Goal: Information Seeking & Learning: Learn about a topic

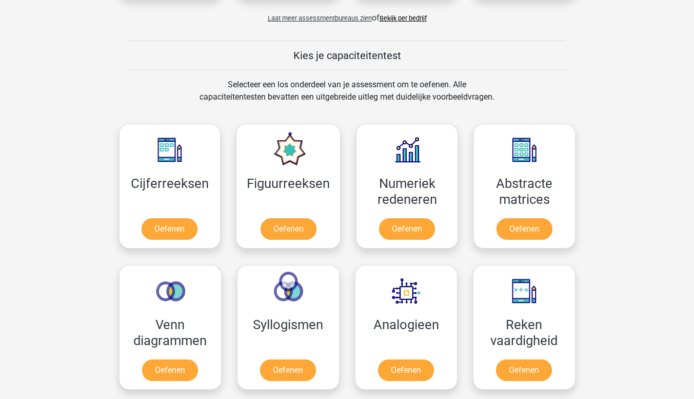
scroll to position [359, 0]
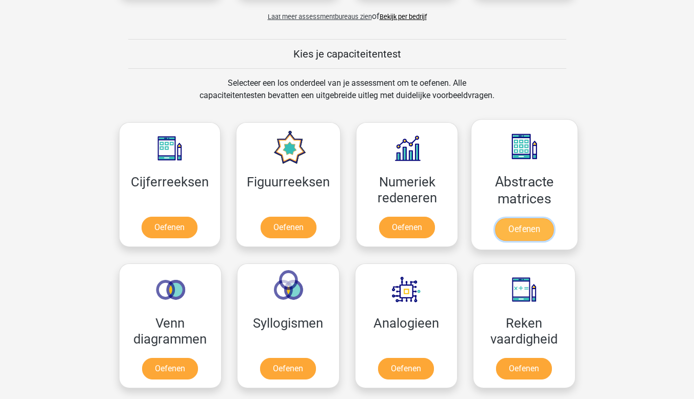
click at [522, 229] on link "Oefenen" at bounding box center [524, 229] width 59 height 23
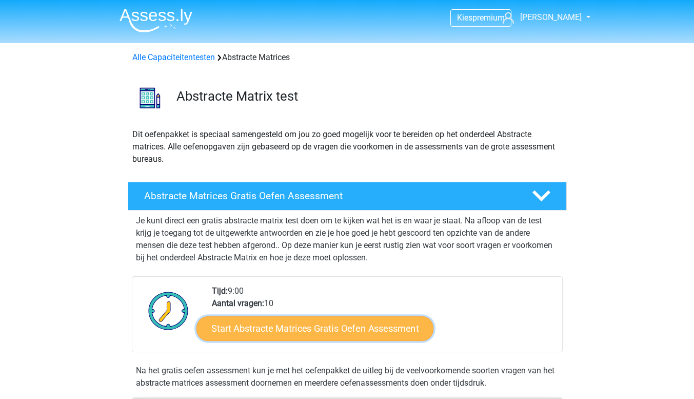
click at [315, 328] on link "Start Abstracte Matrices Gratis Oefen Assessment" at bounding box center [315, 328] width 237 height 25
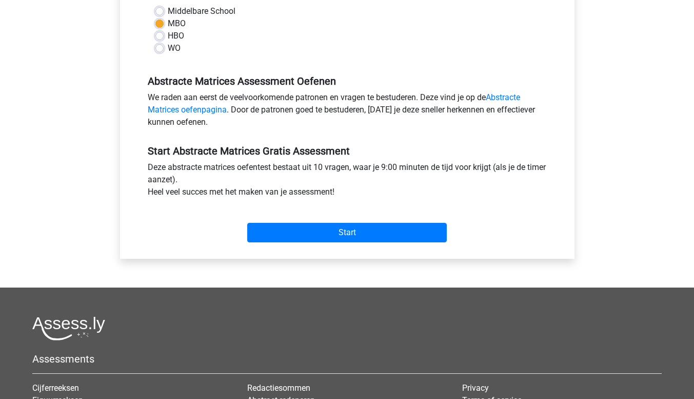
scroll to position [257, 0]
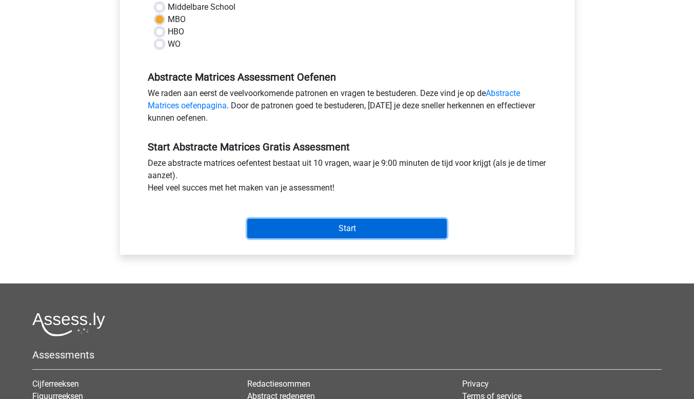
click at [331, 230] on input "Start" at bounding box center [347, 229] width 200 height 20
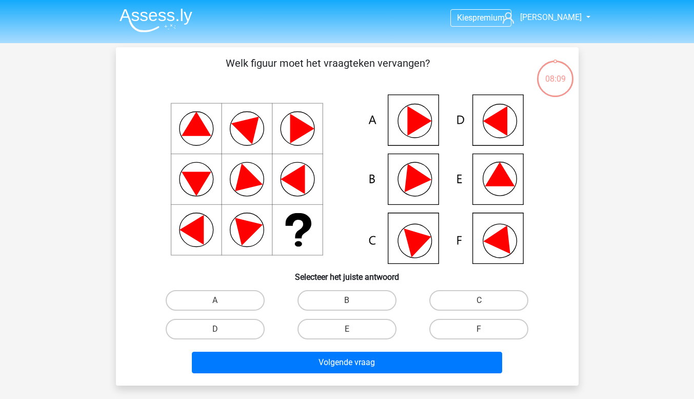
click at [502, 241] on icon at bounding box center [501, 236] width 37 height 34
click at [500, 236] on icon at bounding box center [501, 236] width 37 height 34
click at [482, 327] on label "F" at bounding box center [479, 329] width 99 height 21
click at [482, 329] on input "F" at bounding box center [482, 332] width 7 height 7
radio input "true"
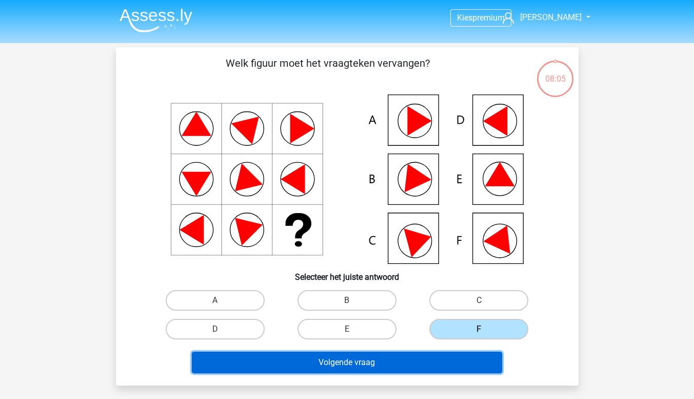
click at [348, 365] on button "Volgende vraag" at bounding box center [347, 363] width 310 height 22
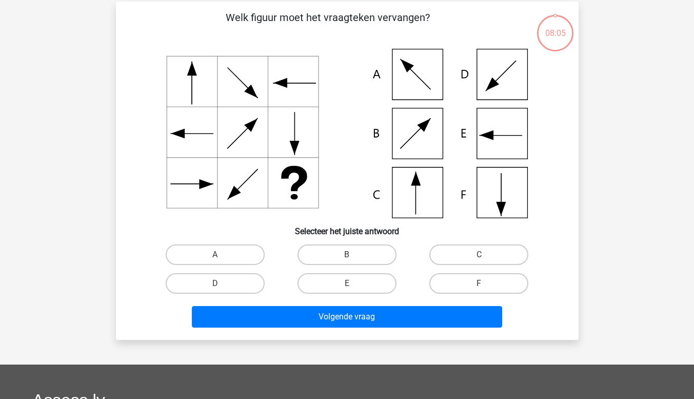
scroll to position [47, 0]
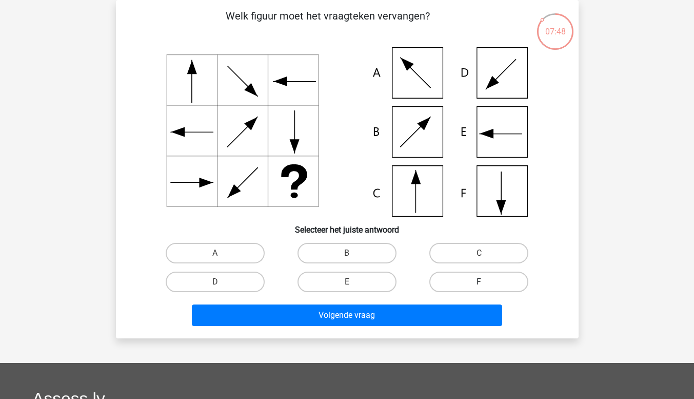
click at [488, 277] on label "F" at bounding box center [479, 281] width 99 height 21
click at [486, 282] on input "F" at bounding box center [482, 285] width 7 height 7
radio input "true"
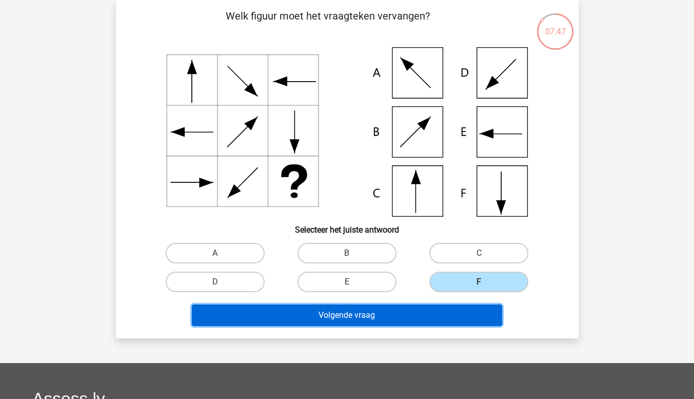
click at [402, 317] on button "Volgende vraag" at bounding box center [347, 315] width 310 height 22
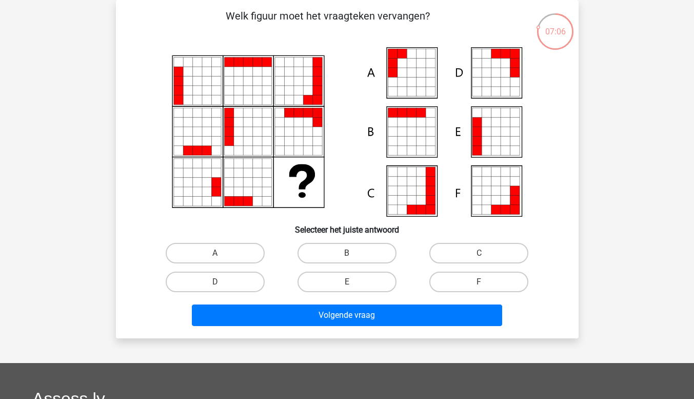
click at [494, 131] on icon at bounding box center [495, 131] width 9 height 9
click at [369, 276] on label "E" at bounding box center [347, 281] width 99 height 21
click at [354, 282] on input "E" at bounding box center [350, 285] width 7 height 7
radio input "true"
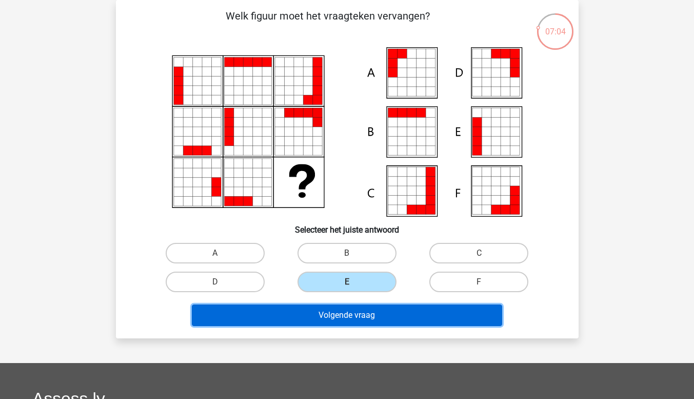
click at [364, 308] on button "Volgende vraag" at bounding box center [347, 315] width 310 height 22
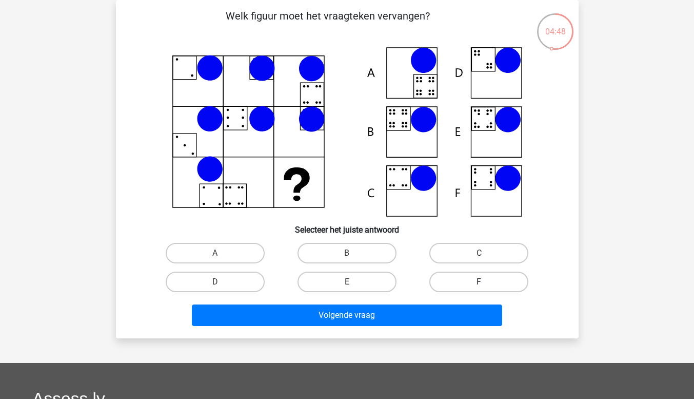
click at [475, 278] on label "F" at bounding box center [479, 281] width 99 height 21
click at [479, 282] on input "F" at bounding box center [482, 285] width 7 height 7
radio input "true"
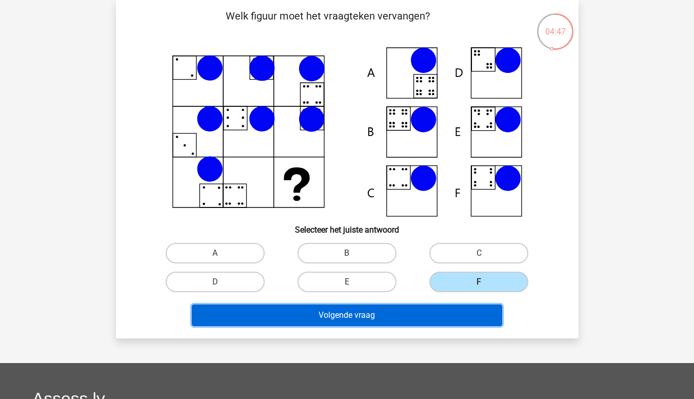
click at [339, 320] on button "Volgende vraag" at bounding box center [347, 315] width 310 height 22
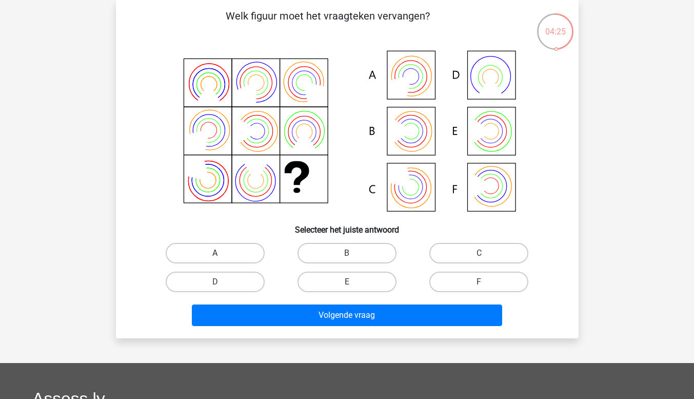
click at [221, 250] on label "A" at bounding box center [215, 253] width 99 height 21
click at [221, 253] on input "A" at bounding box center [218, 256] width 7 height 7
radio input "true"
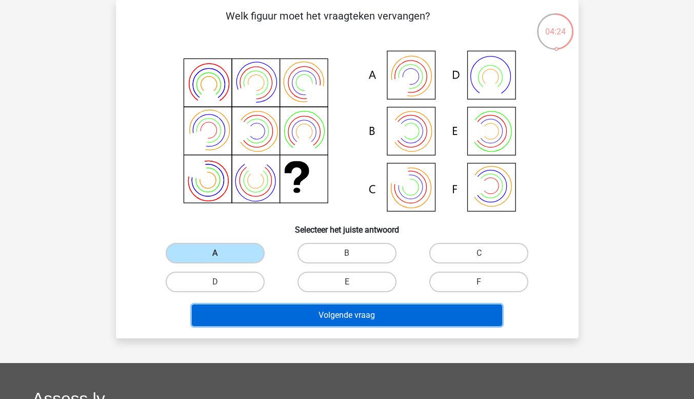
click at [337, 319] on button "Volgende vraag" at bounding box center [347, 315] width 310 height 22
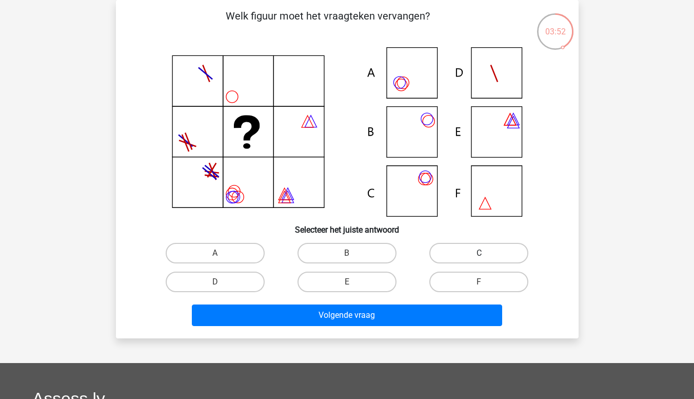
click at [475, 252] on label "C" at bounding box center [479, 253] width 99 height 21
click at [479, 253] on input "C" at bounding box center [482, 256] width 7 height 7
radio input "true"
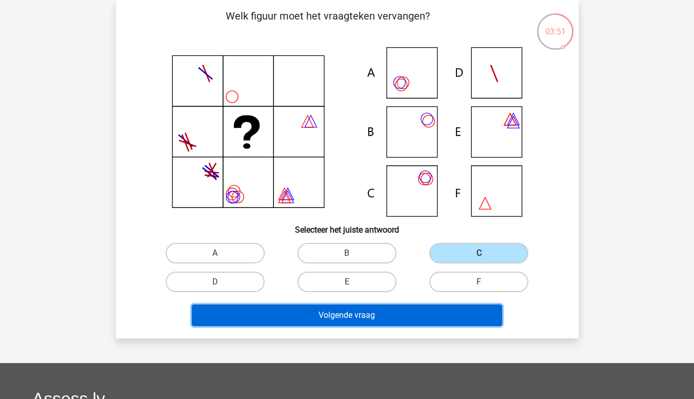
click at [372, 312] on button "Volgende vraag" at bounding box center [347, 315] width 310 height 22
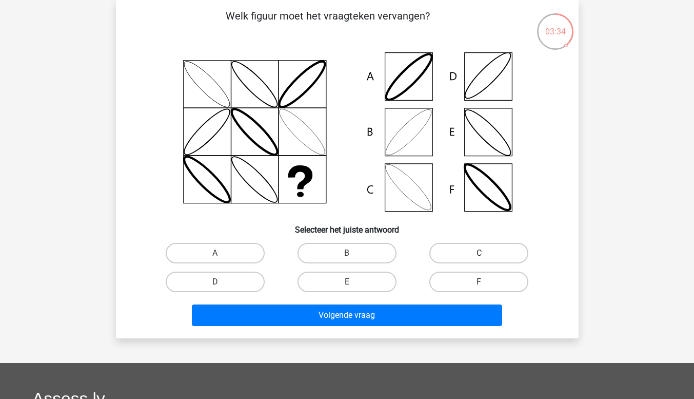
drag, startPoint x: 455, startPoint y: 252, endPoint x: 449, endPoint y: 255, distance: 6.4
click at [455, 252] on label "C" at bounding box center [479, 253] width 99 height 21
click at [479, 253] on input "C" at bounding box center [482, 256] width 7 height 7
radio input "true"
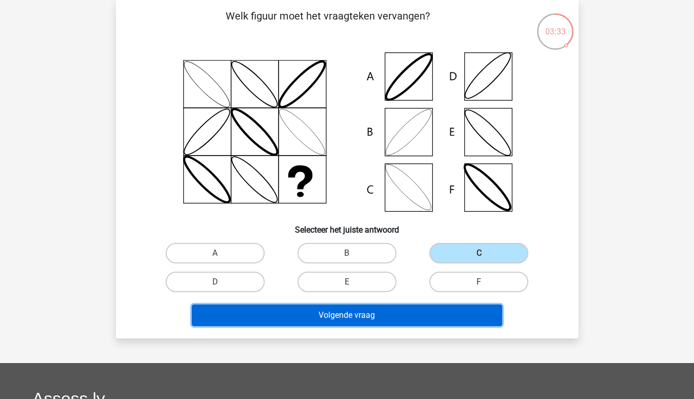
click at [372, 310] on button "Volgende vraag" at bounding box center [347, 315] width 310 height 22
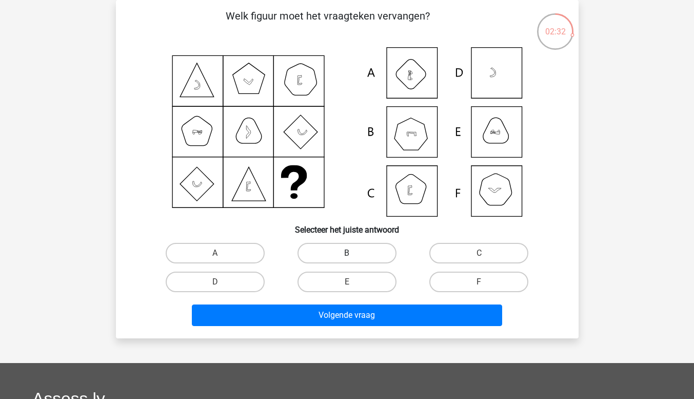
click at [370, 258] on label "B" at bounding box center [347, 253] width 99 height 21
click at [354, 258] on input "B" at bounding box center [350, 256] width 7 height 7
radio input "true"
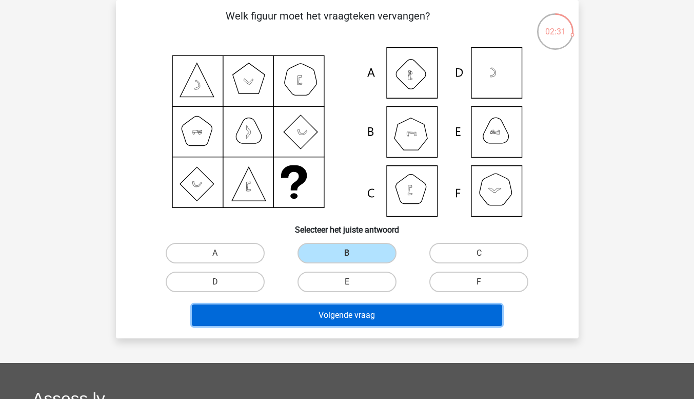
click at [351, 319] on button "Volgende vraag" at bounding box center [347, 315] width 310 height 22
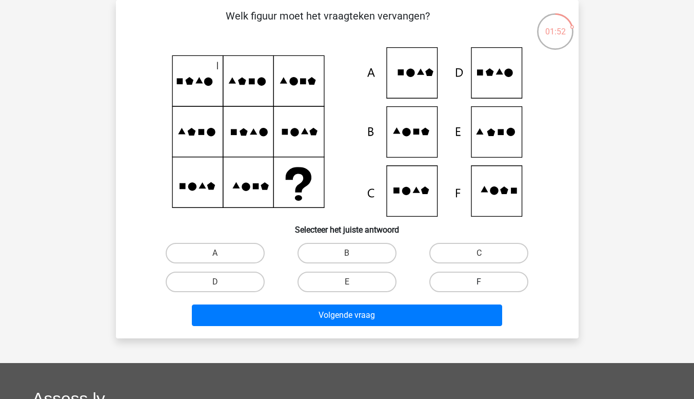
click at [485, 281] on label "F" at bounding box center [479, 281] width 99 height 21
click at [485, 282] on input "F" at bounding box center [482, 285] width 7 height 7
radio input "true"
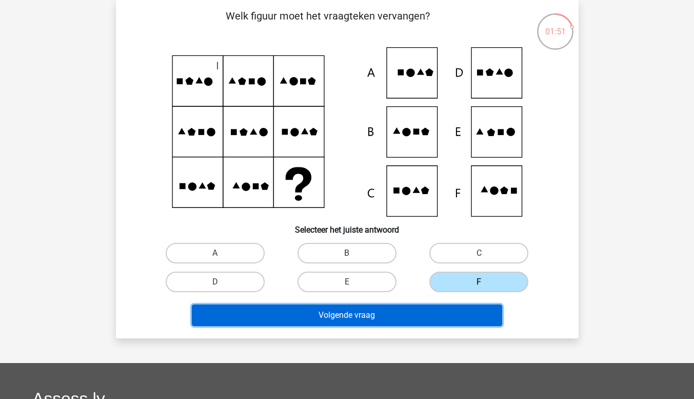
click at [373, 318] on button "Volgende vraag" at bounding box center [347, 315] width 310 height 22
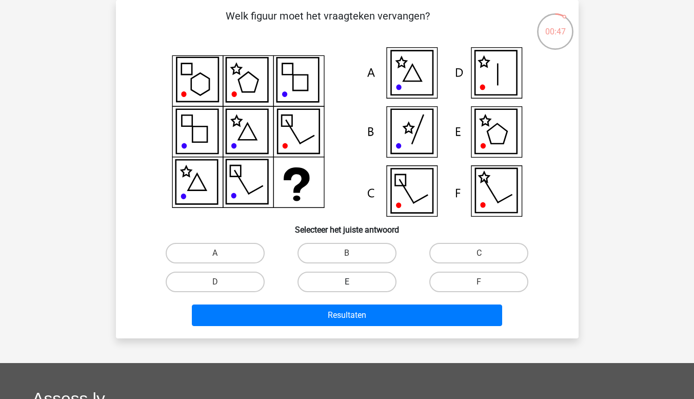
drag, startPoint x: 367, startPoint y: 279, endPoint x: 365, endPoint y: 300, distance: 21.1
click at [367, 280] on label "E" at bounding box center [347, 281] width 99 height 21
click at [354, 282] on input "E" at bounding box center [350, 285] width 7 height 7
radio input "true"
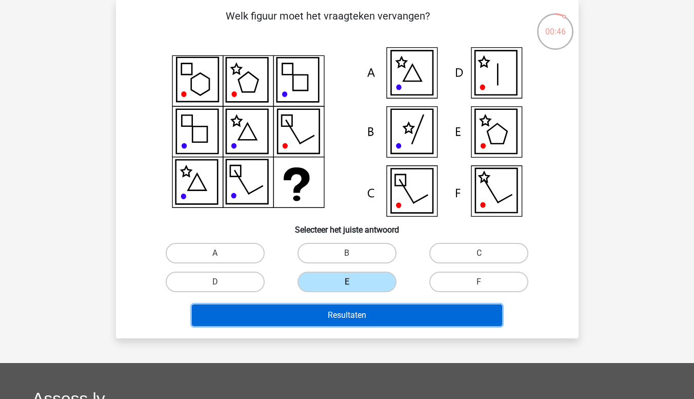
click at [361, 317] on button "Resultaten" at bounding box center [347, 315] width 310 height 22
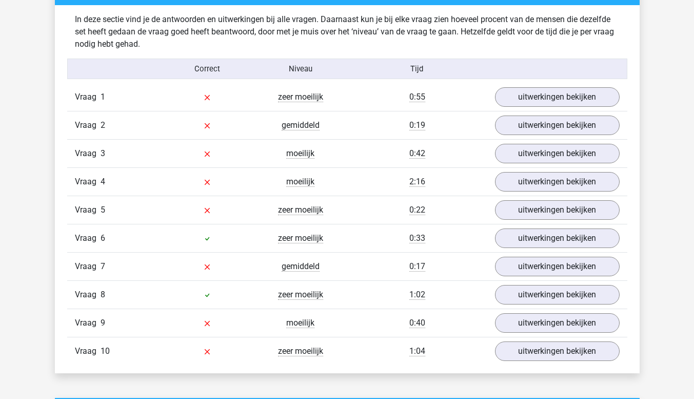
scroll to position [821, 0]
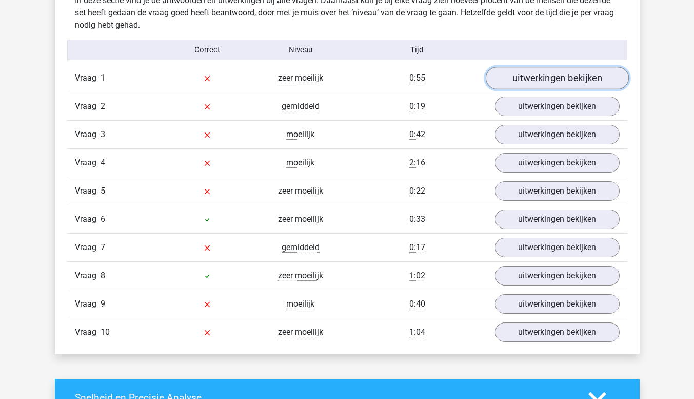
click at [568, 79] on link "uitwerkingen bekijken" at bounding box center [556, 78] width 143 height 23
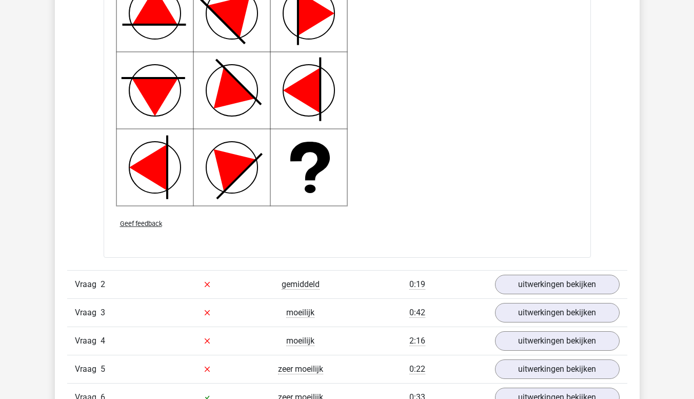
scroll to position [1334, 0]
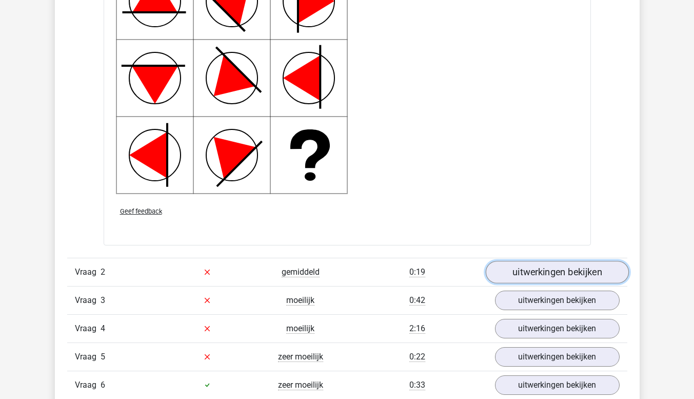
click at [545, 270] on link "uitwerkingen bekijken" at bounding box center [556, 272] width 143 height 23
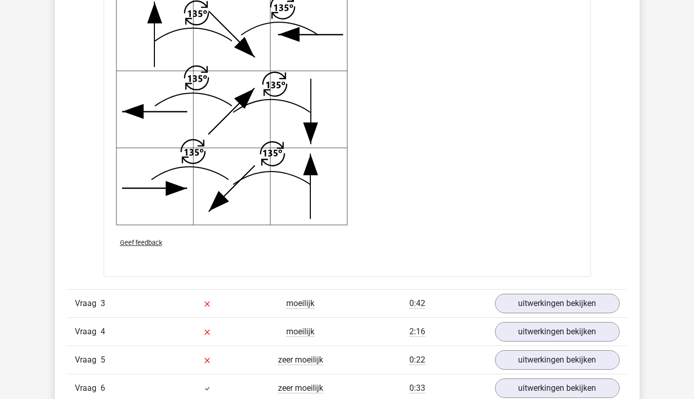
scroll to position [2053, 0]
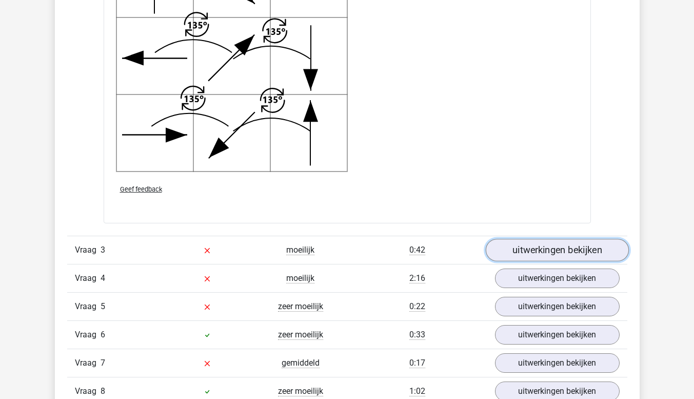
click at [561, 243] on link "uitwerkingen bekijken" at bounding box center [556, 250] width 143 height 23
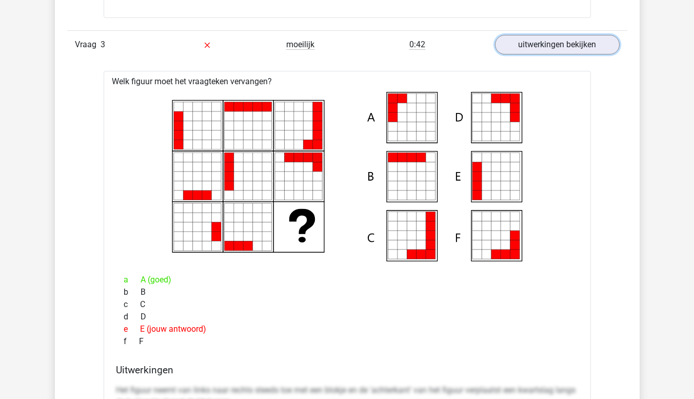
scroll to position [2361, 0]
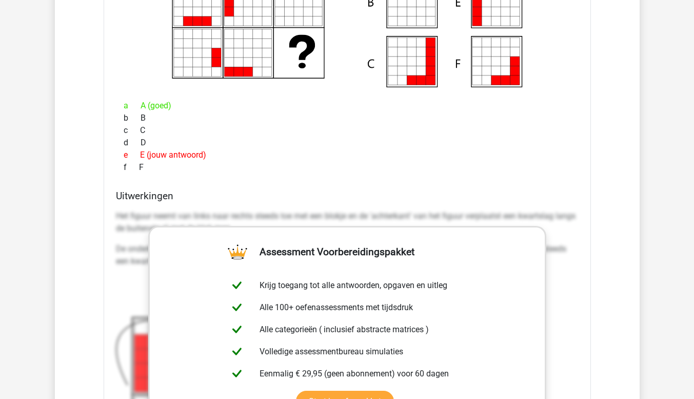
scroll to position [2515, 0]
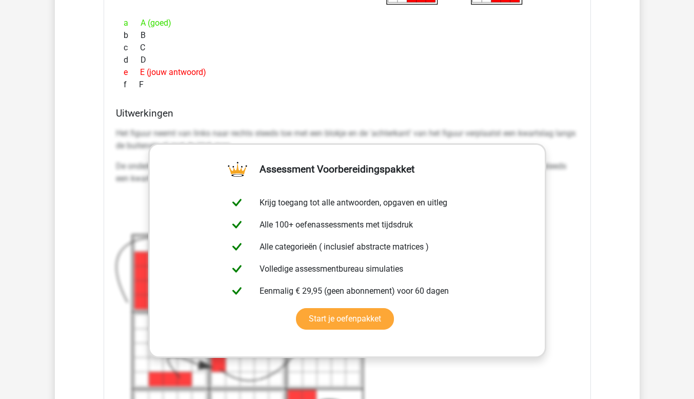
click at [423, 39] on div "b B" at bounding box center [347, 35] width 463 height 12
click at [343, 314] on link "Start je oefenpakket" at bounding box center [345, 319] width 98 height 22
click at [338, 135] on p "Het figuur neemt van links naar rechts steeds toe met een blokje en de 'achterk…" at bounding box center [347, 139] width 463 height 25
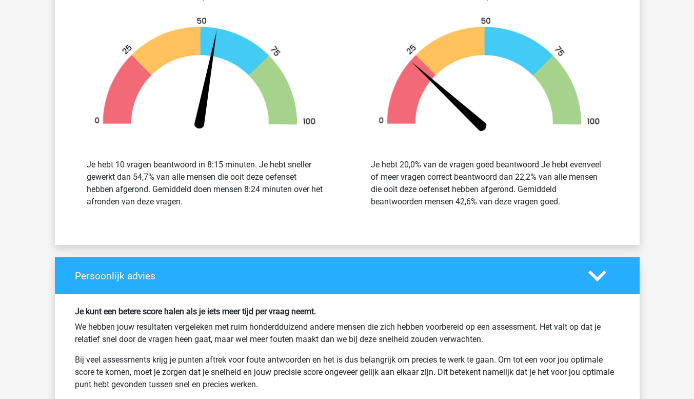
scroll to position [3490, 0]
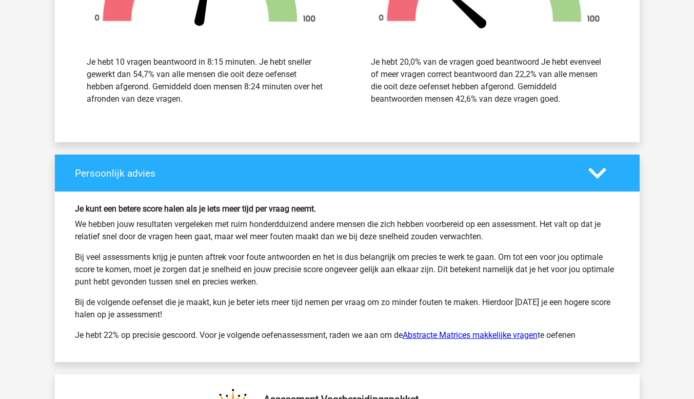
click at [457, 333] on link "Abstracte Matrices makkelijke vragen" at bounding box center [470, 335] width 135 height 10
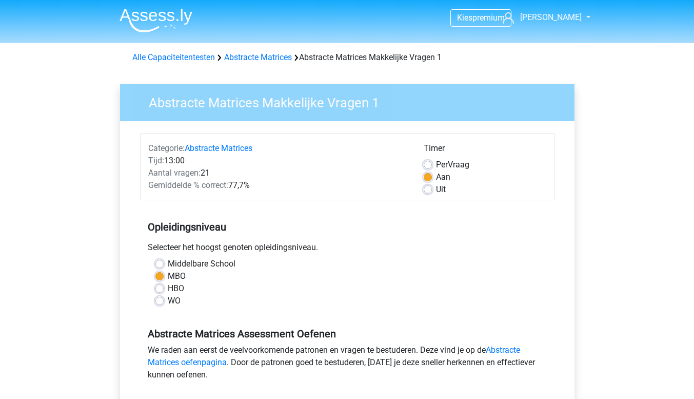
scroll to position [205, 0]
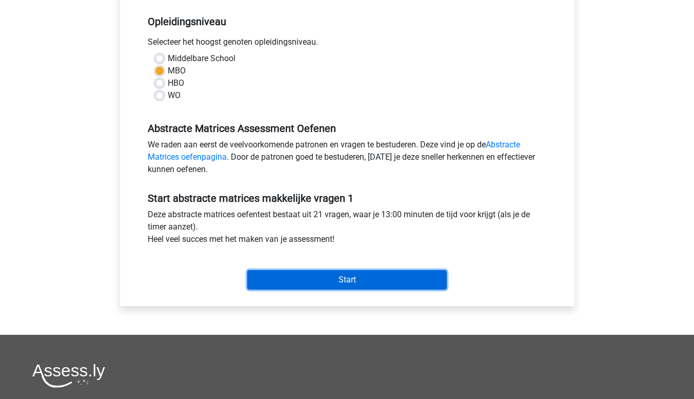
click at [343, 284] on input "Start" at bounding box center [347, 280] width 200 height 20
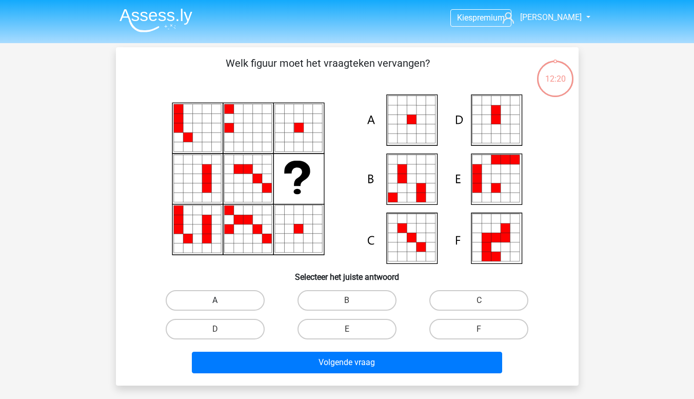
click at [213, 295] on label "A" at bounding box center [215, 300] width 99 height 21
click at [215, 300] on input "A" at bounding box center [218, 303] width 7 height 7
radio input "true"
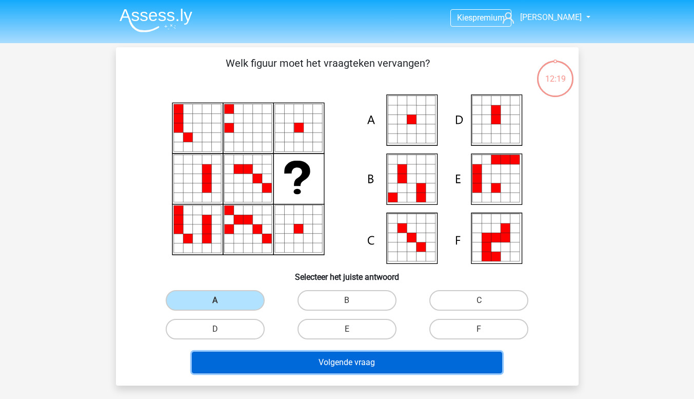
click at [323, 365] on button "Volgende vraag" at bounding box center [347, 363] width 310 height 22
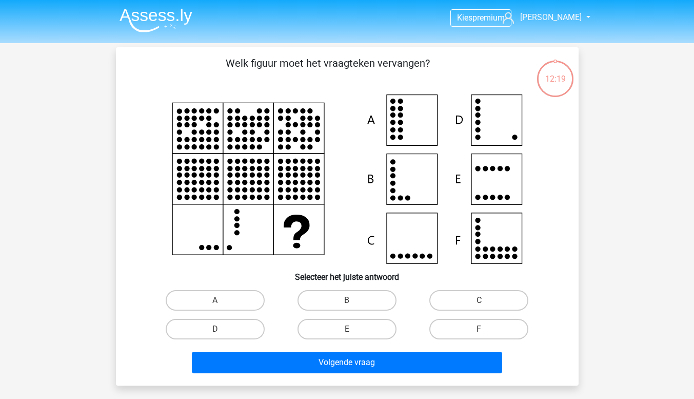
scroll to position [47, 0]
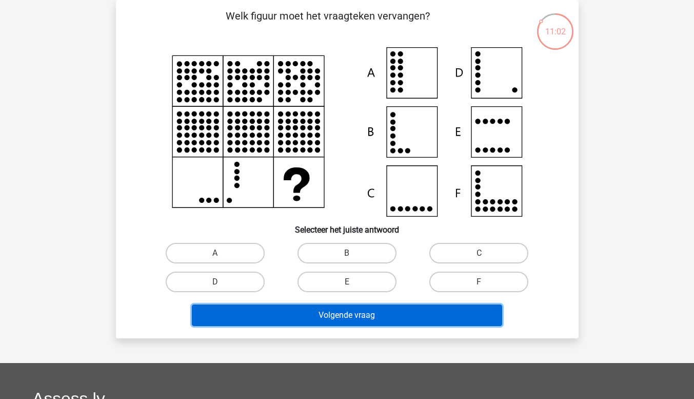
click at [392, 319] on button "Volgende vraag" at bounding box center [347, 315] width 310 height 22
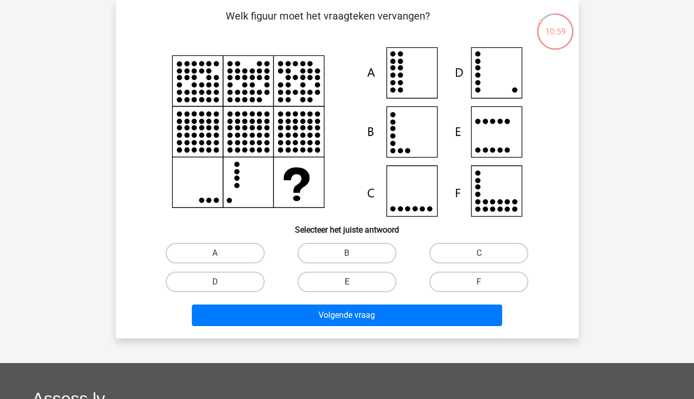
click at [325, 280] on label "E" at bounding box center [347, 281] width 99 height 21
click at [347, 282] on input "E" at bounding box center [350, 285] width 7 height 7
radio input "true"
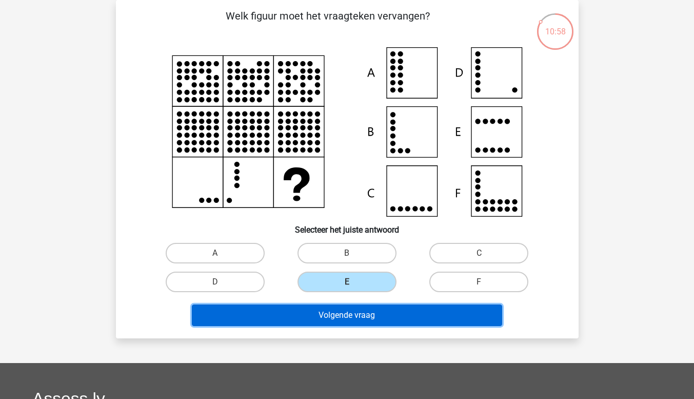
click at [328, 314] on button "Volgende vraag" at bounding box center [347, 315] width 310 height 22
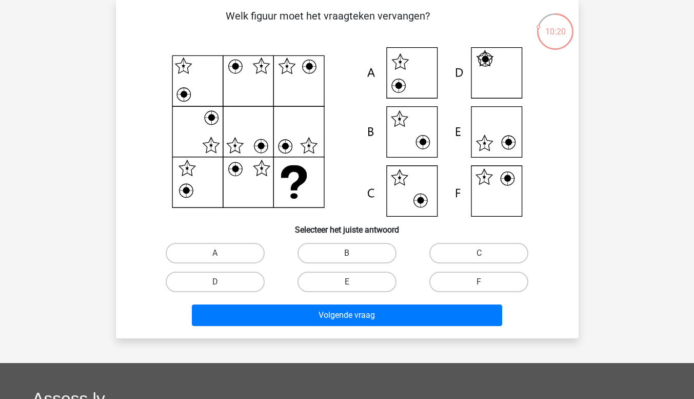
click at [486, 281] on label "F" at bounding box center [479, 281] width 99 height 21
click at [486, 282] on input "F" at bounding box center [482, 285] width 7 height 7
radio input "true"
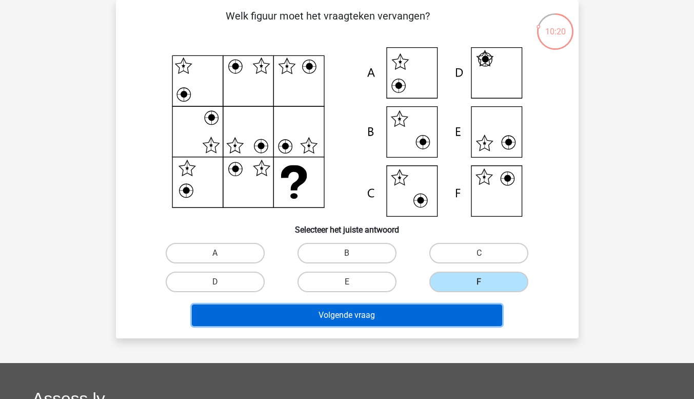
click at [419, 318] on button "Volgende vraag" at bounding box center [347, 315] width 310 height 22
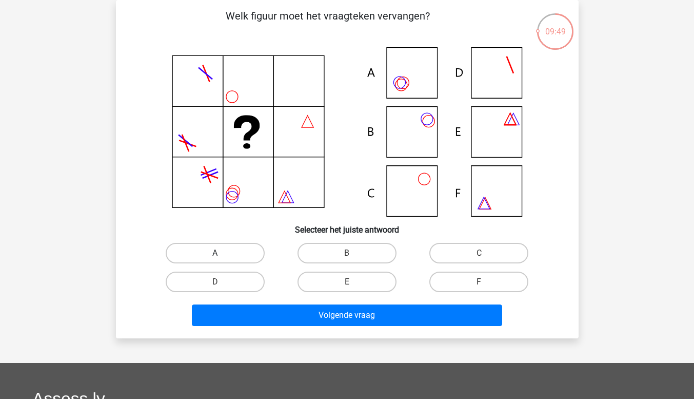
click at [226, 249] on label "A" at bounding box center [215, 253] width 99 height 21
click at [222, 253] on input "A" at bounding box center [218, 256] width 7 height 7
radio input "true"
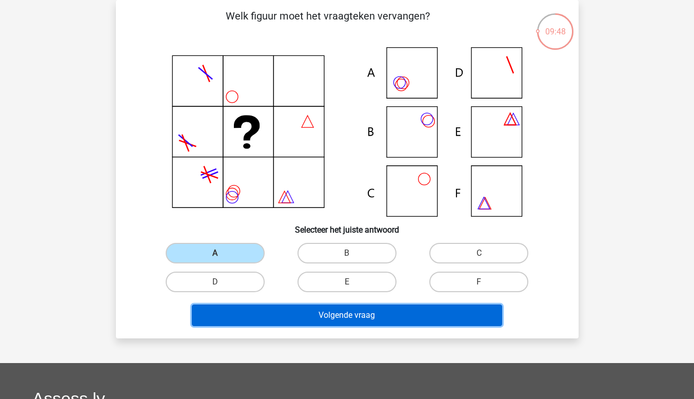
click at [320, 312] on button "Volgende vraag" at bounding box center [347, 315] width 310 height 22
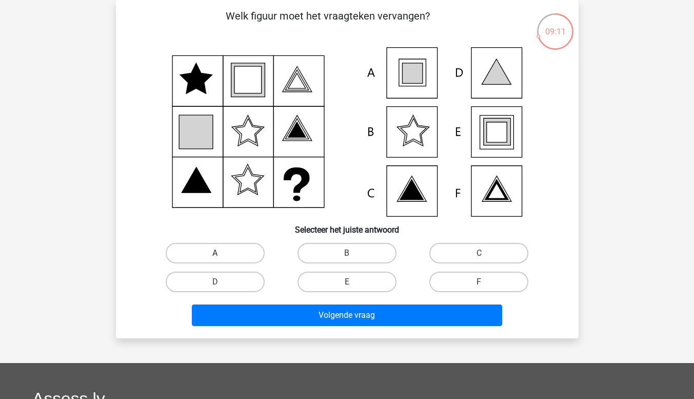
click at [229, 250] on label "A" at bounding box center [215, 253] width 99 height 21
click at [222, 253] on input "A" at bounding box center [218, 256] width 7 height 7
radio input "true"
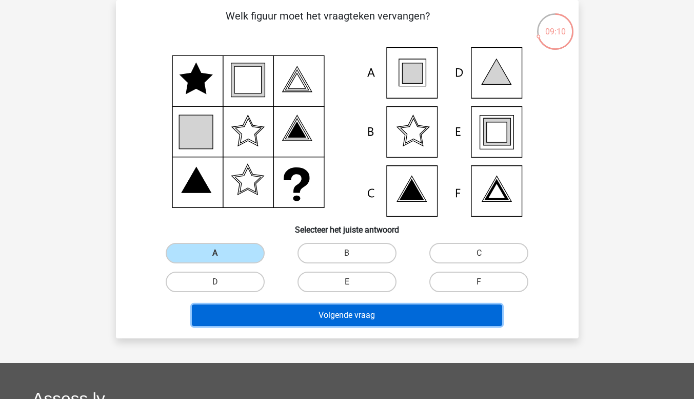
click at [343, 317] on button "Volgende vraag" at bounding box center [347, 315] width 310 height 22
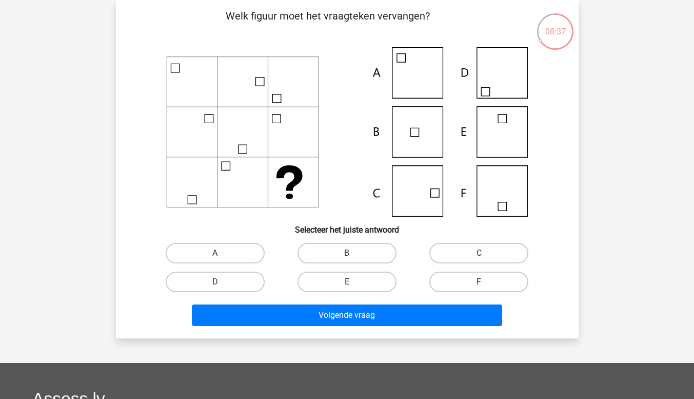
click at [212, 251] on label "A" at bounding box center [215, 253] width 99 height 21
click at [215, 253] on input "A" at bounding box center [218, 256] width 7 height 7
radio input "true"
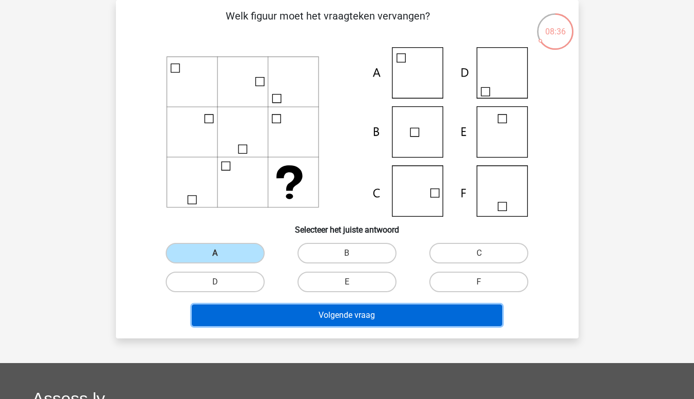
click at [345, 320] on button "Volgende vraag" at bounding box center [347, 315] width 310 height 22
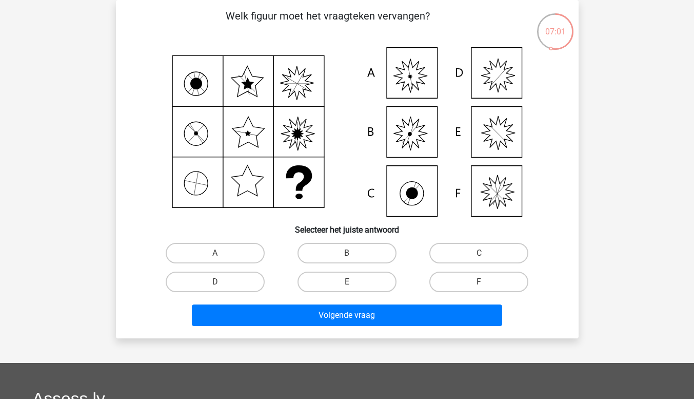
click at [483, 287] on input "F" at bounding box center [482, 285] width 7 height 7
radio input "true"
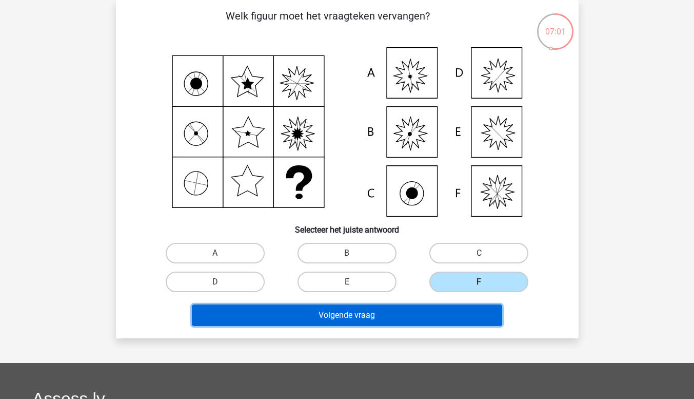
click at [396, 318] on button "Volgende vraag" at bounding box center [347, 315] width 310 height 22
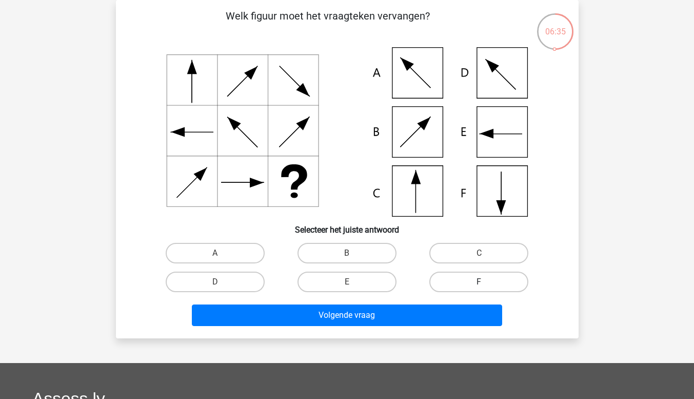
click at [487, 282] on label "F" at bounding box center [479, 281] width 99 height 21
click at [486, 282] on input "F" at bounding box center [482, 285] width 7 height 7
radio input "true"
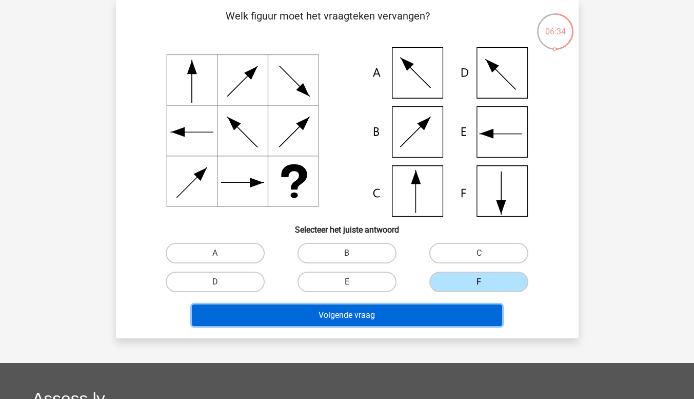
click at [442, 308] on button "Volgende vraag" at bounding box center [347, 315] width 310 height 22
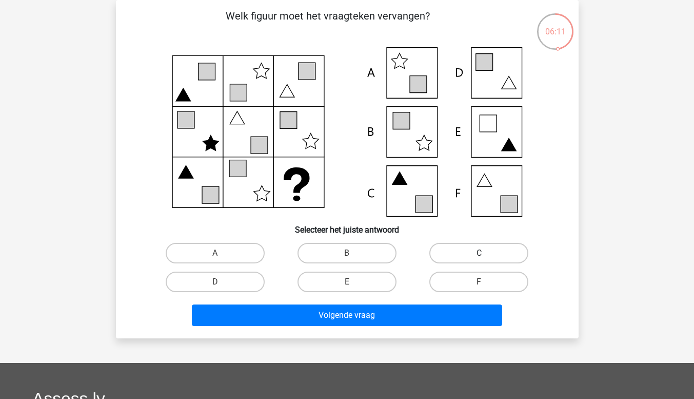
click at [474, 250] on label "C" at bounding box center [479, 253] width 99 height 21
click at [479, 253] on input "C" at bounding box center [482, 256] width 7 height 7
radio input "true"
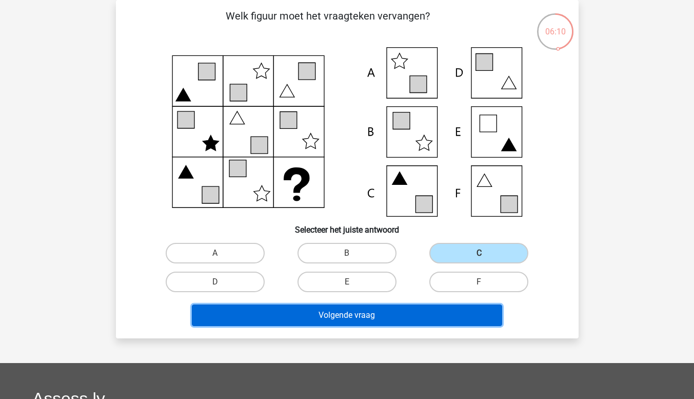
click at [395, 313] on button "Volgende vraag" at bounding box center [347, 315] width 310 height 22
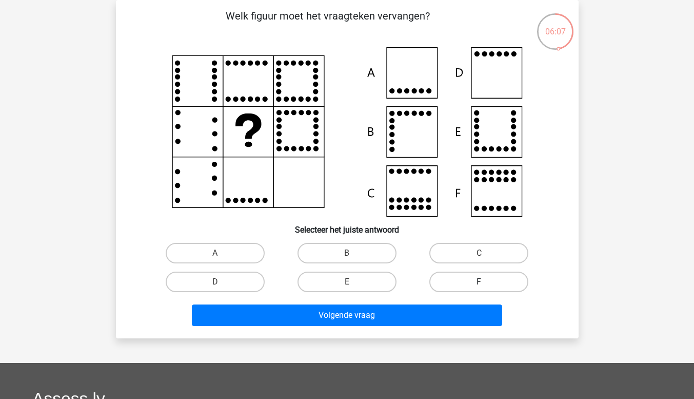
click at [473, 283] on label "F" at bounding box center [479, 281] width 99 height 21
click at [479, 283] on input "F" at bounding box center [482, 285] width 7 height 7
radio input "true"
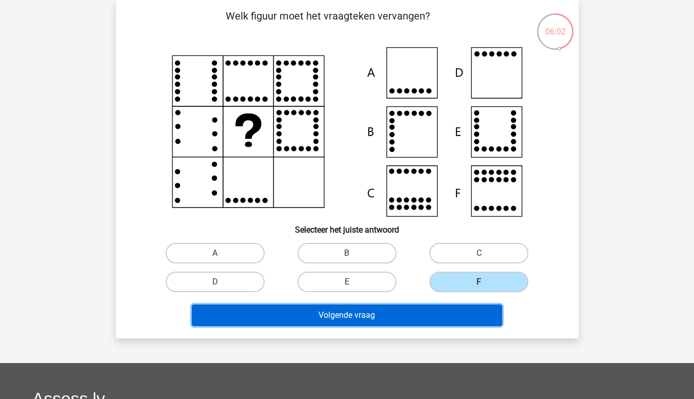
click at [353, 313] on button "Volgende vraag" at bounding box center [347, 315] width 310 height 22
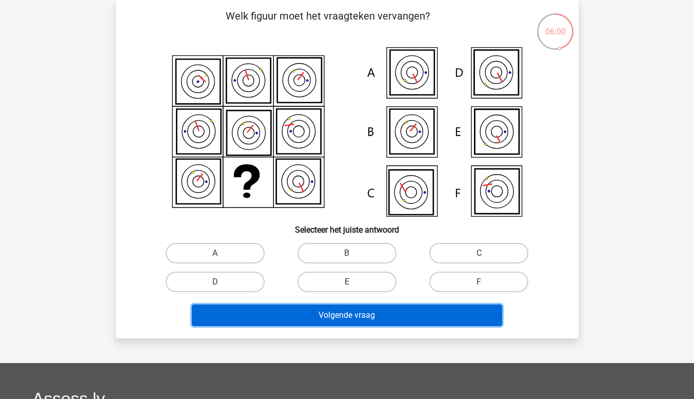
click at [354, 317] on button "Volgende vraag" at bounding box center [347, 315] width 310 height 22
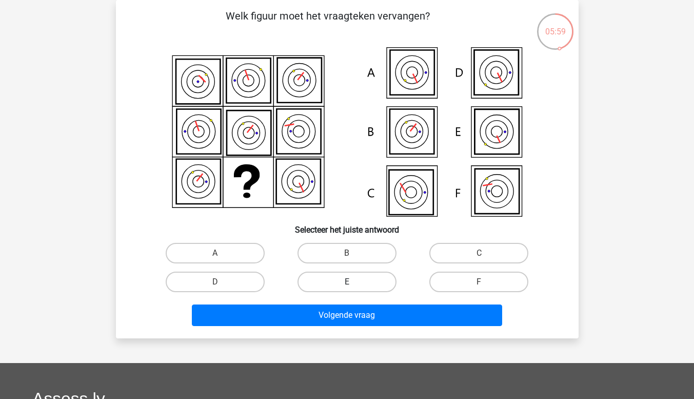
click at [363, 276] on label "E" at bounding box center [347, 281] width 99 height 21
click at [354, 282] on input "E" at bounding box center [350, 285] width 7 height 7
radio input "true"
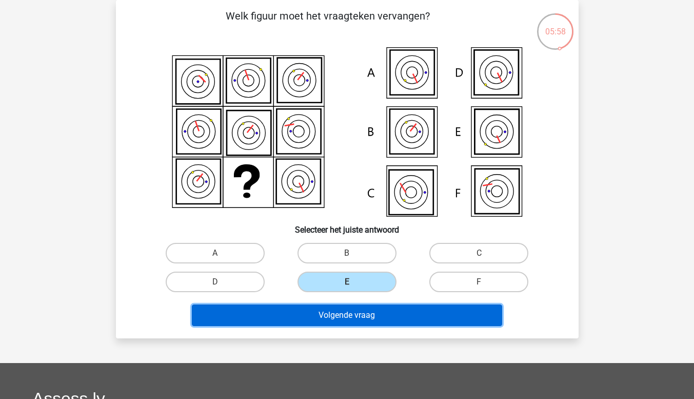
click at [346, 310] on button "Volgende vraag" at bounding box center [347, 315] width 310 height 22
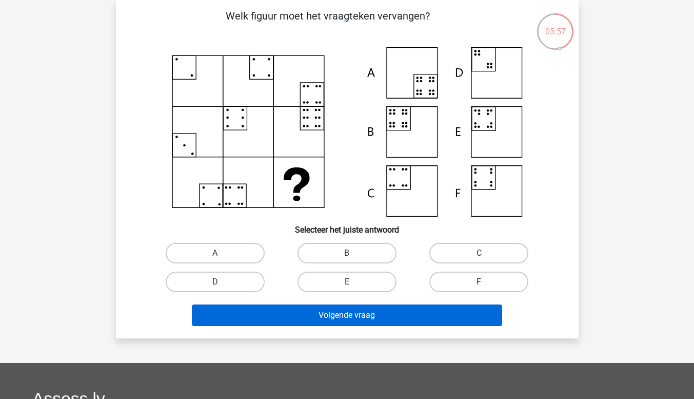
drag, startPoint x: 478, startPoint y: 280, endPoint x: 427, endPoint y: 319, distance: 64.1
click at [468, 290] on label "F" at bounding box center [479, 281] width 99 height 21
click at [479, 288] on input "F" at bounding box center [482, 285] width 7 height 7
radio input "true"
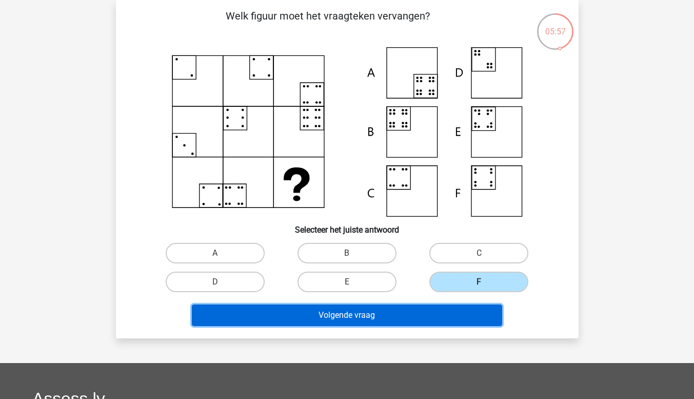
click at [425, 319] on button "Volgende vraag" at bounding box center [347, 315] width 310 height 22
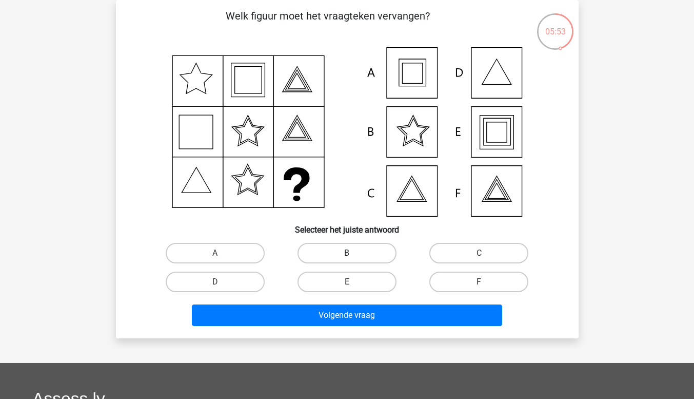
click at [359, 252] on label "B" at bounding box center [347, 253] width 99 height 21
click at [354, 253] on input "B" at bounding box center [350, 256] width 7 height 7
radio input "true"
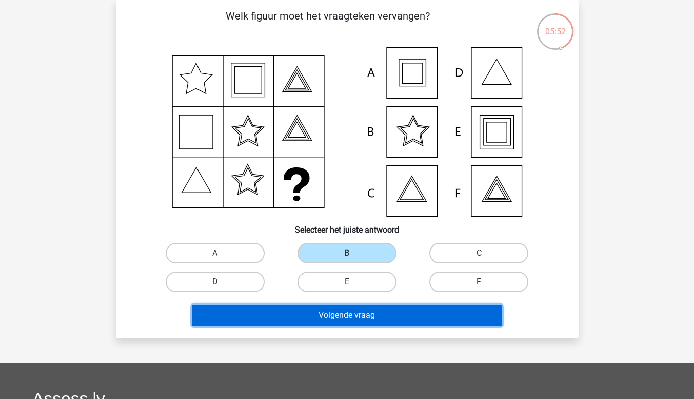
click at [377, 310] on button "Volgende vraag" at bounding box center [347, 315] width 310 height 22
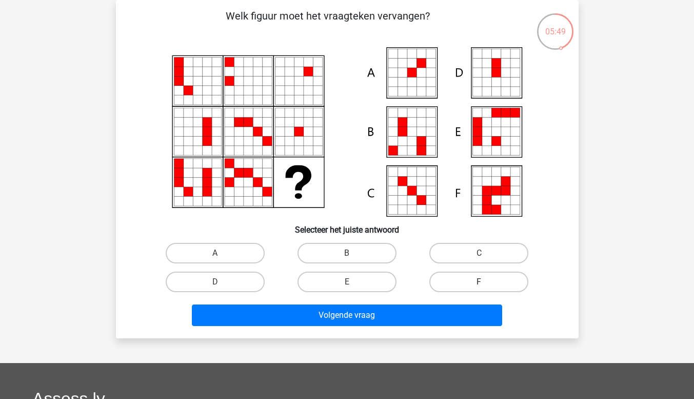
click at [475, 285] on label "F" at bounding box center [479, 281] width 99 height 21
click at [479, 285] on input "F" at bounding box center [482, 285] width 7 height 7
radio input "true"
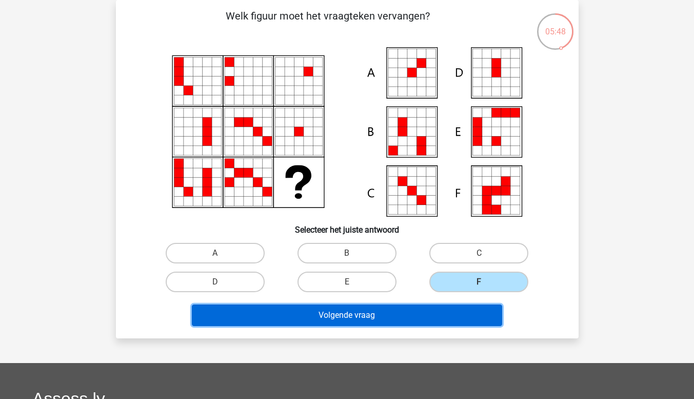
click at [413, 311] on button "Volgende vraag" at bounding box center [347, 315] width 310 height 22
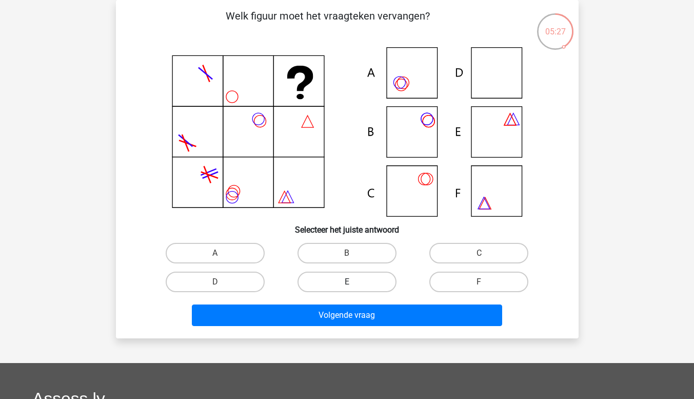
click at [339, 282] on label "E" at bounding box center [347, 281] width 99 height 21
click at [347, 282] on input "E" at bounding box center [350, 285] width 7 height 7
radio input "true"
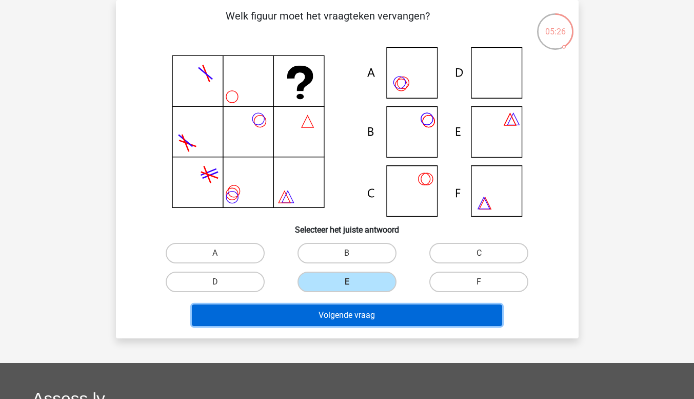
click at [342, 310] on button "Volgende vraag" at bounding box center [347, 315] width 310 height 22
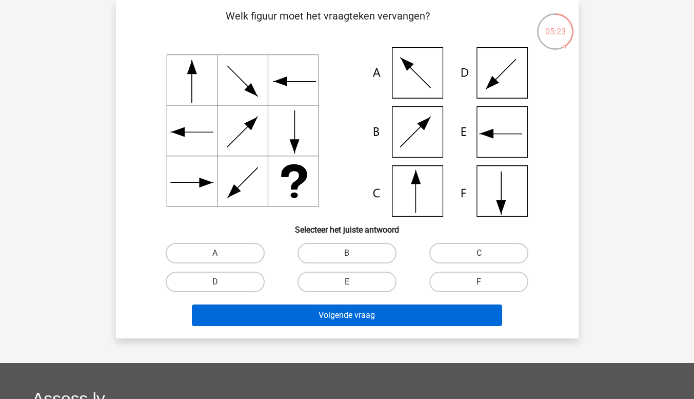
drag, startPoint x: 483, startPoint y: 279, endPoint x: 450, endPoint y: 317, distance: 50.5
click at [473, 290] on label "F" at bounding box center [479, 281] width 99 height 21
click at [479, 288] on input "F" at bounding box center [482, 285] width 7 height 7
radio input "true"
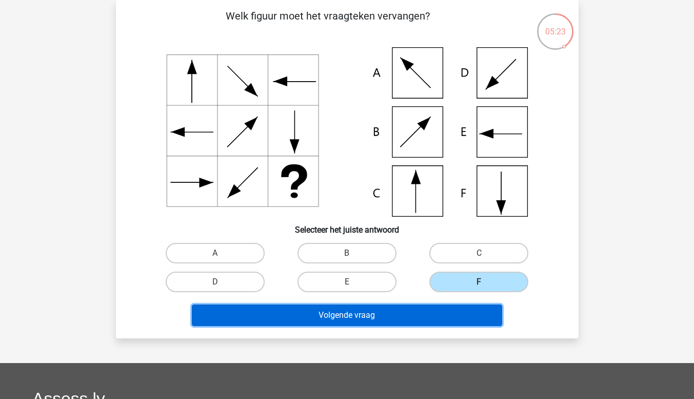
click at [450, 317] on button "Volgende vraag" at bounding box center [347, 315] width 310 height 22
